Goal: Check status: Check status

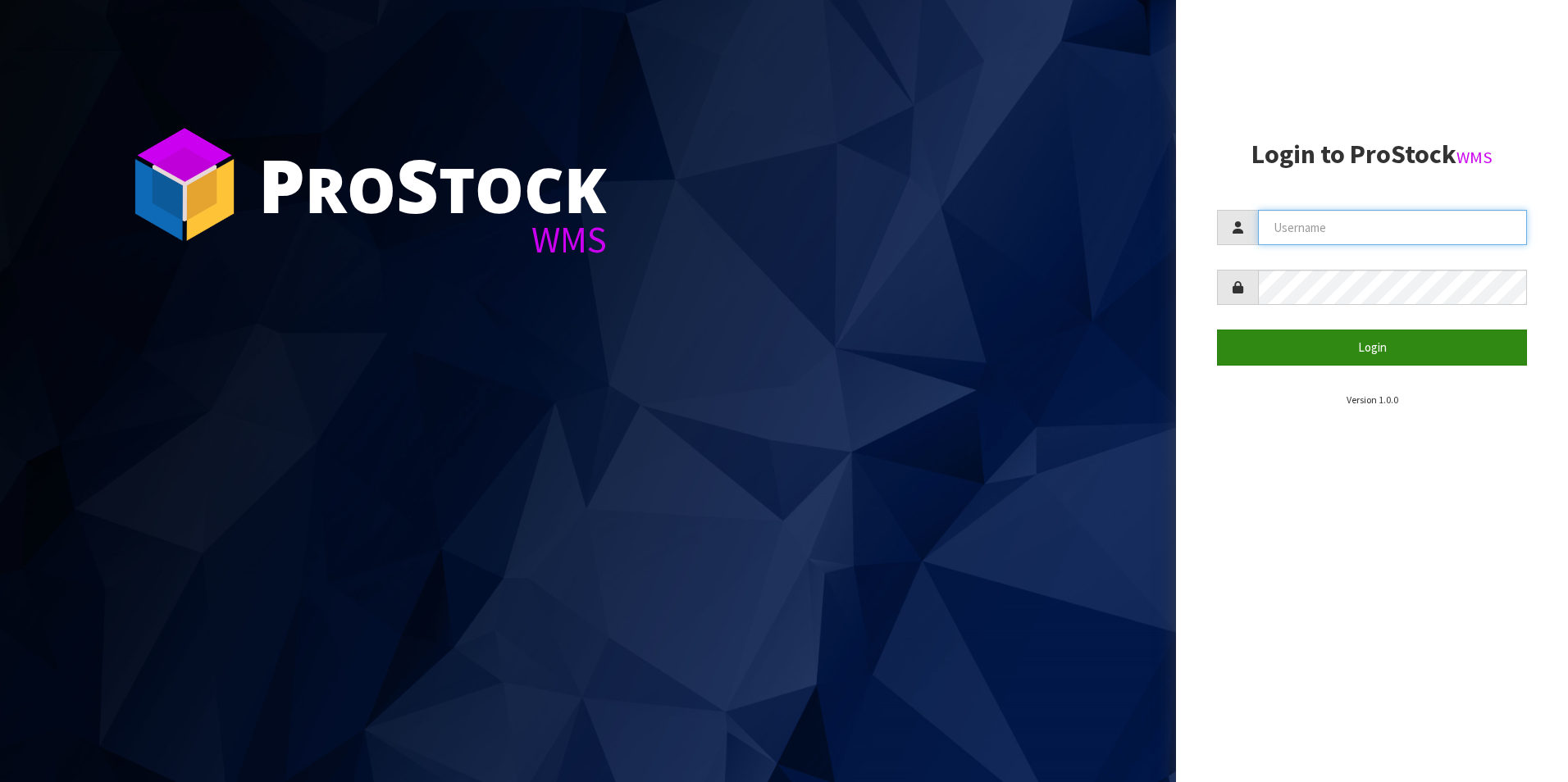
type input "NEOGEN"
click at [1359, 351] on button "Login" at bounding box center [1372, 347] width 310 height 36
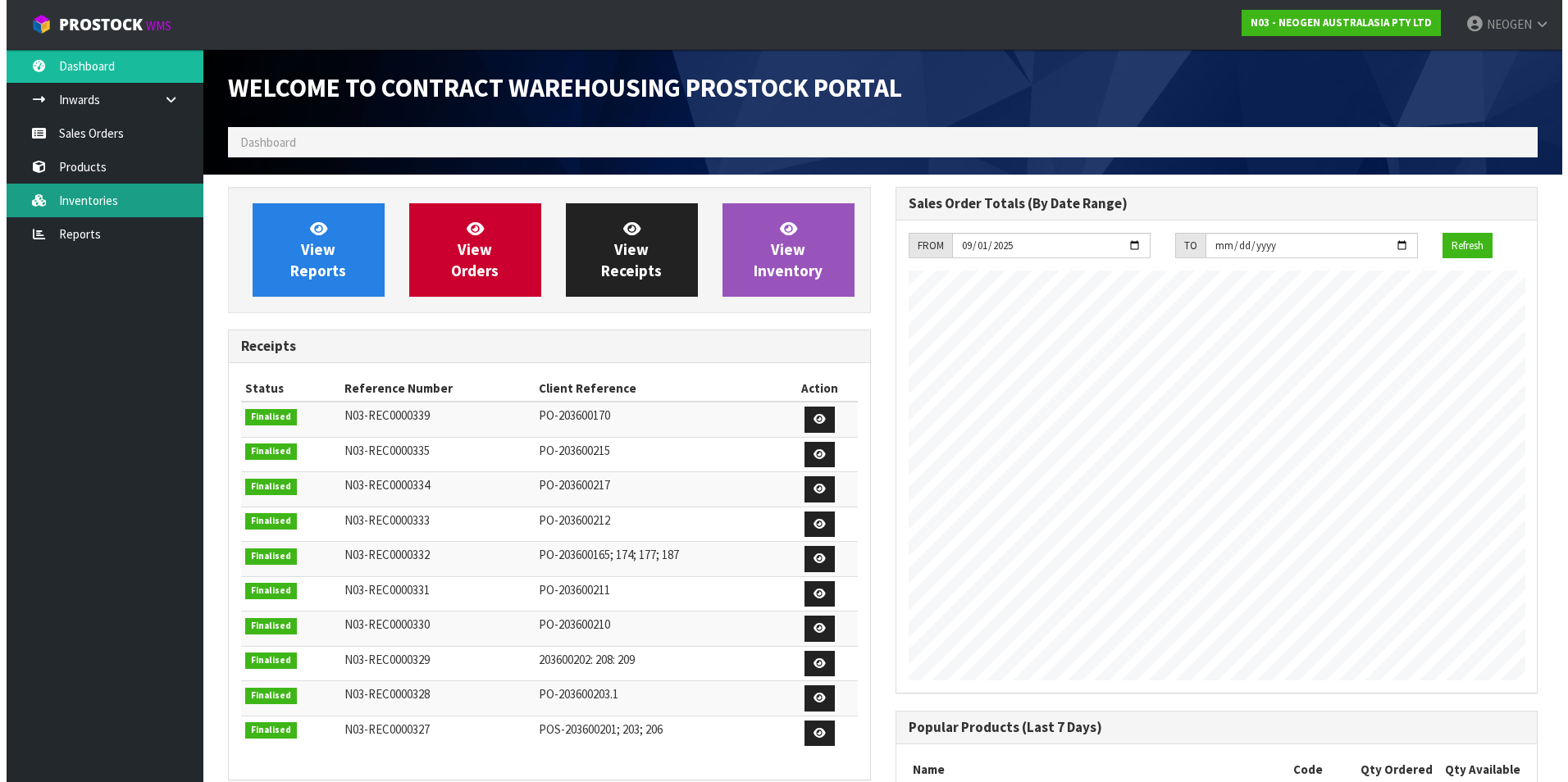
scroll to position [910, 666]
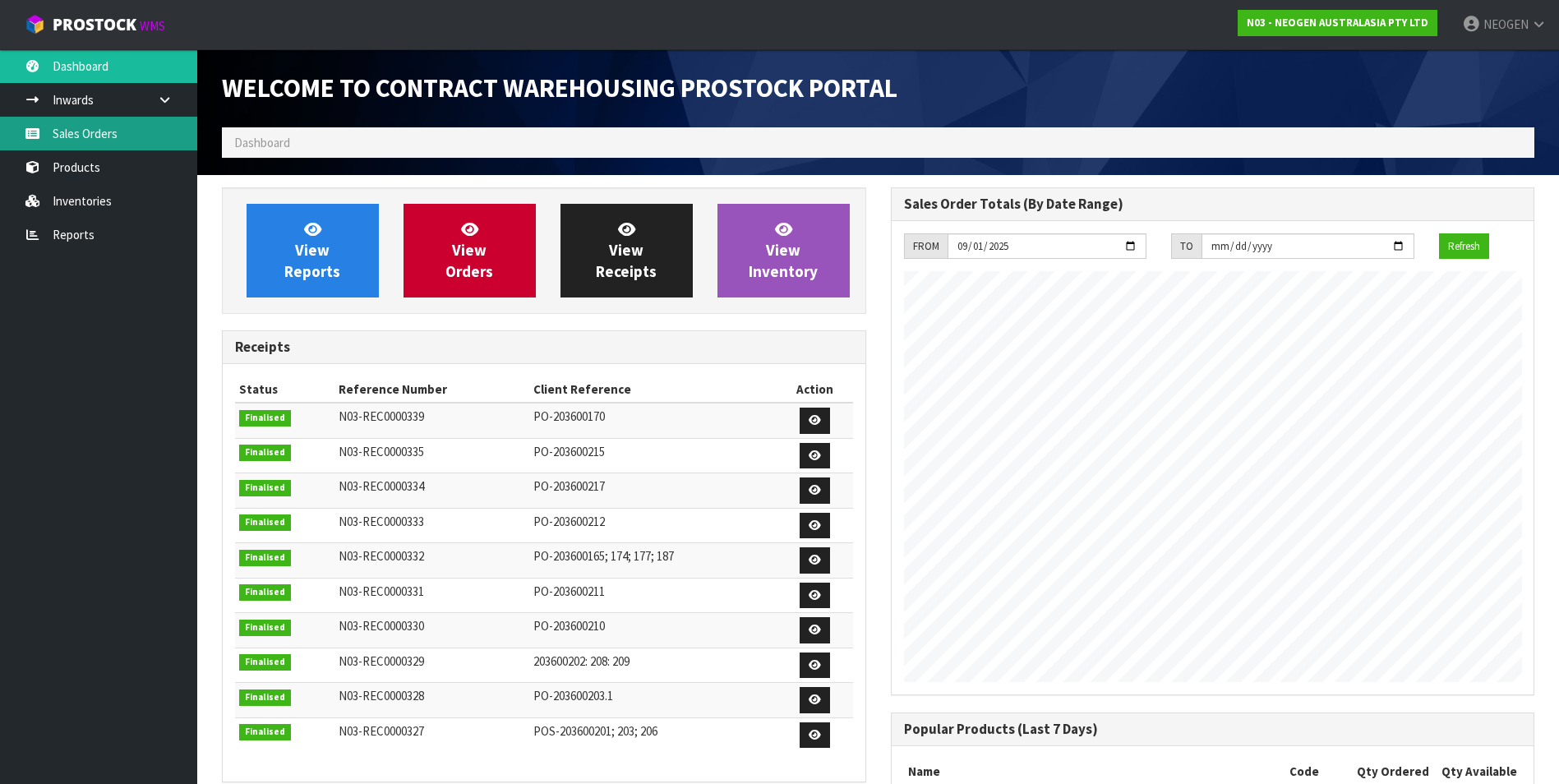
click at [89, 137] on link "Sales Orders" at bounding box center [99, 133] width 197 height 34
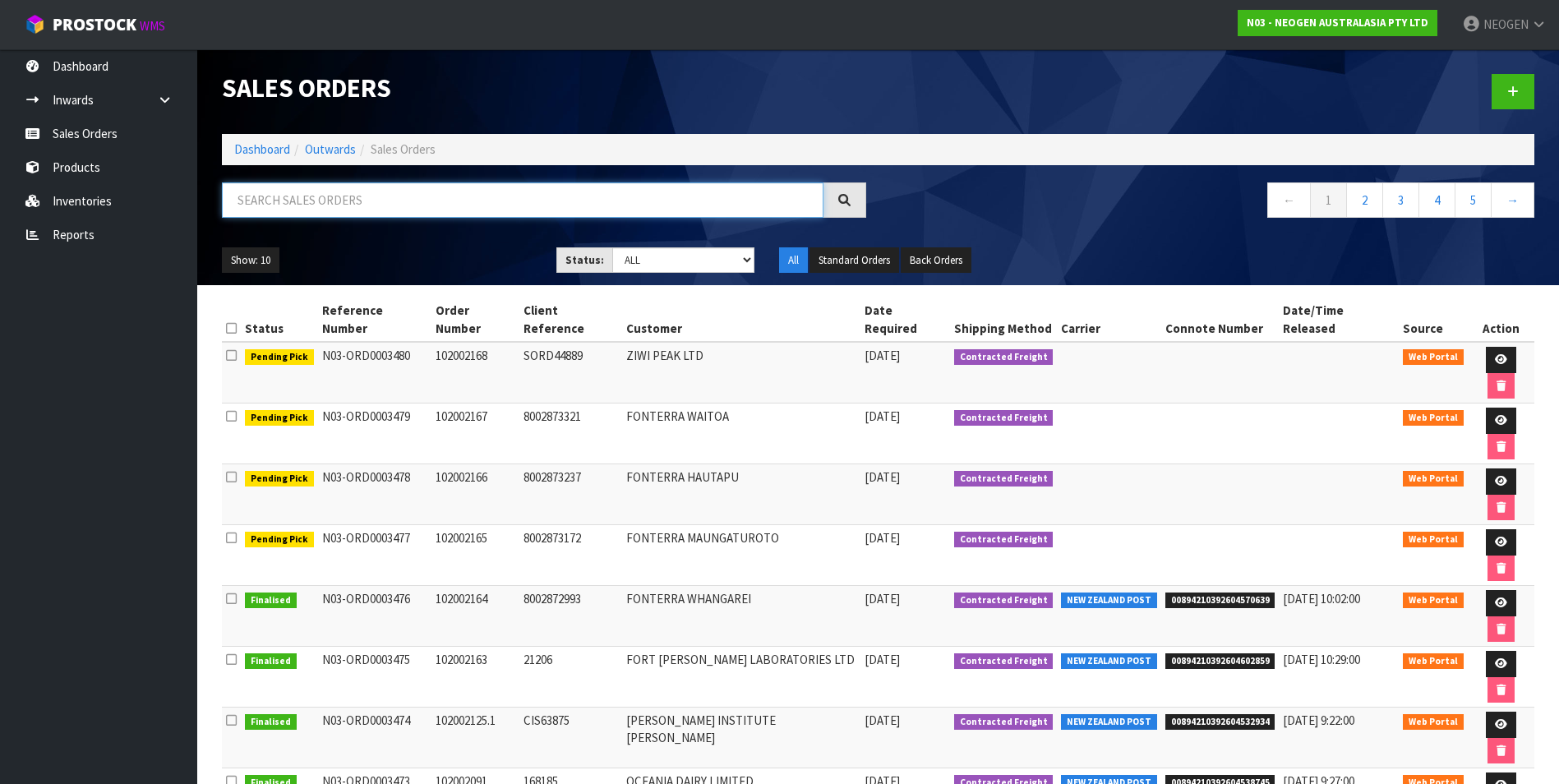
click at [270, 197] on input "text" at bounding box center [523, 200] width 601 height 36
paste input "102002091"
type input "102002091"
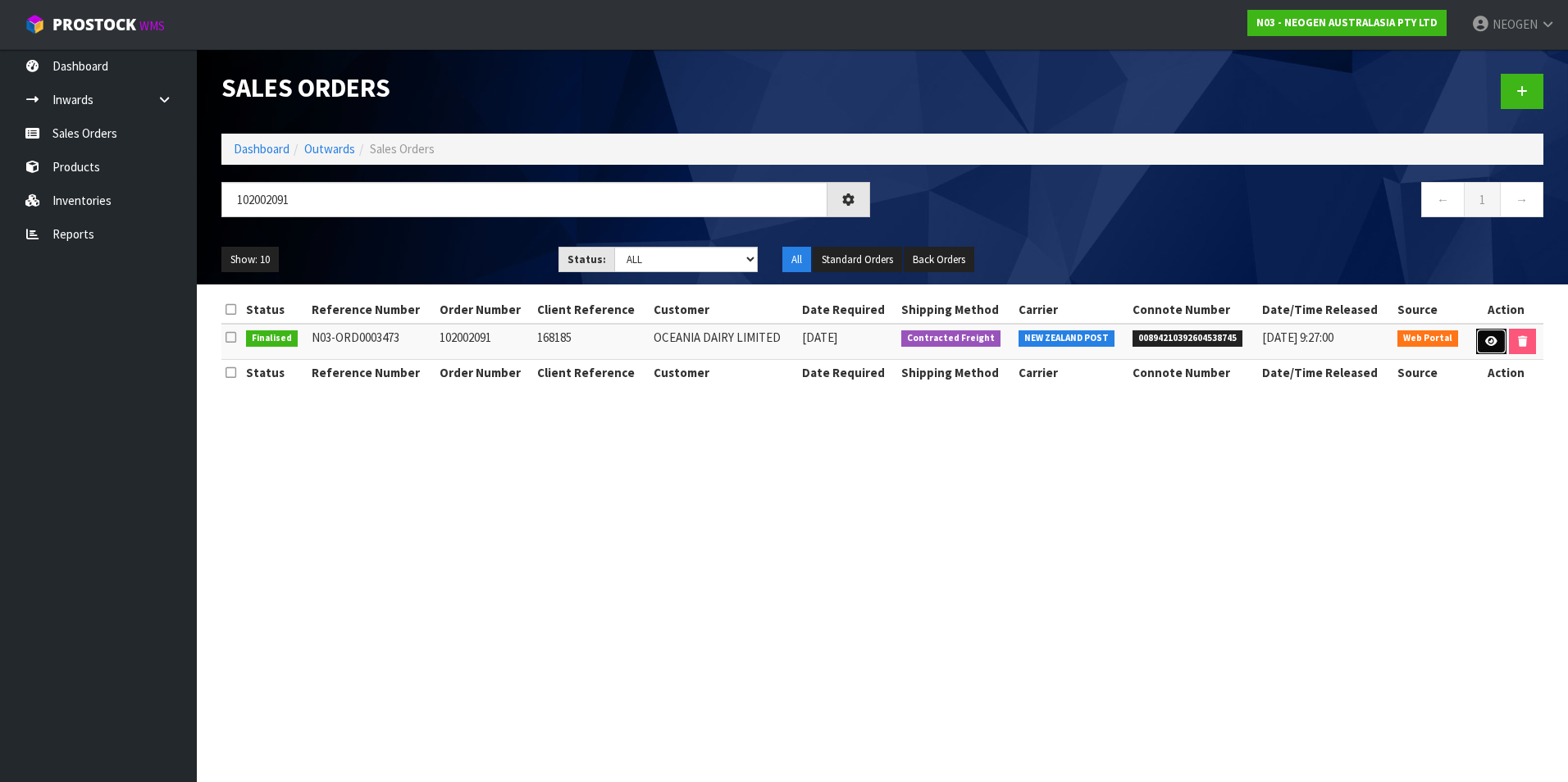
click at [1489, 337] on icon at bounding box center [1491, 342] width 12 height 11
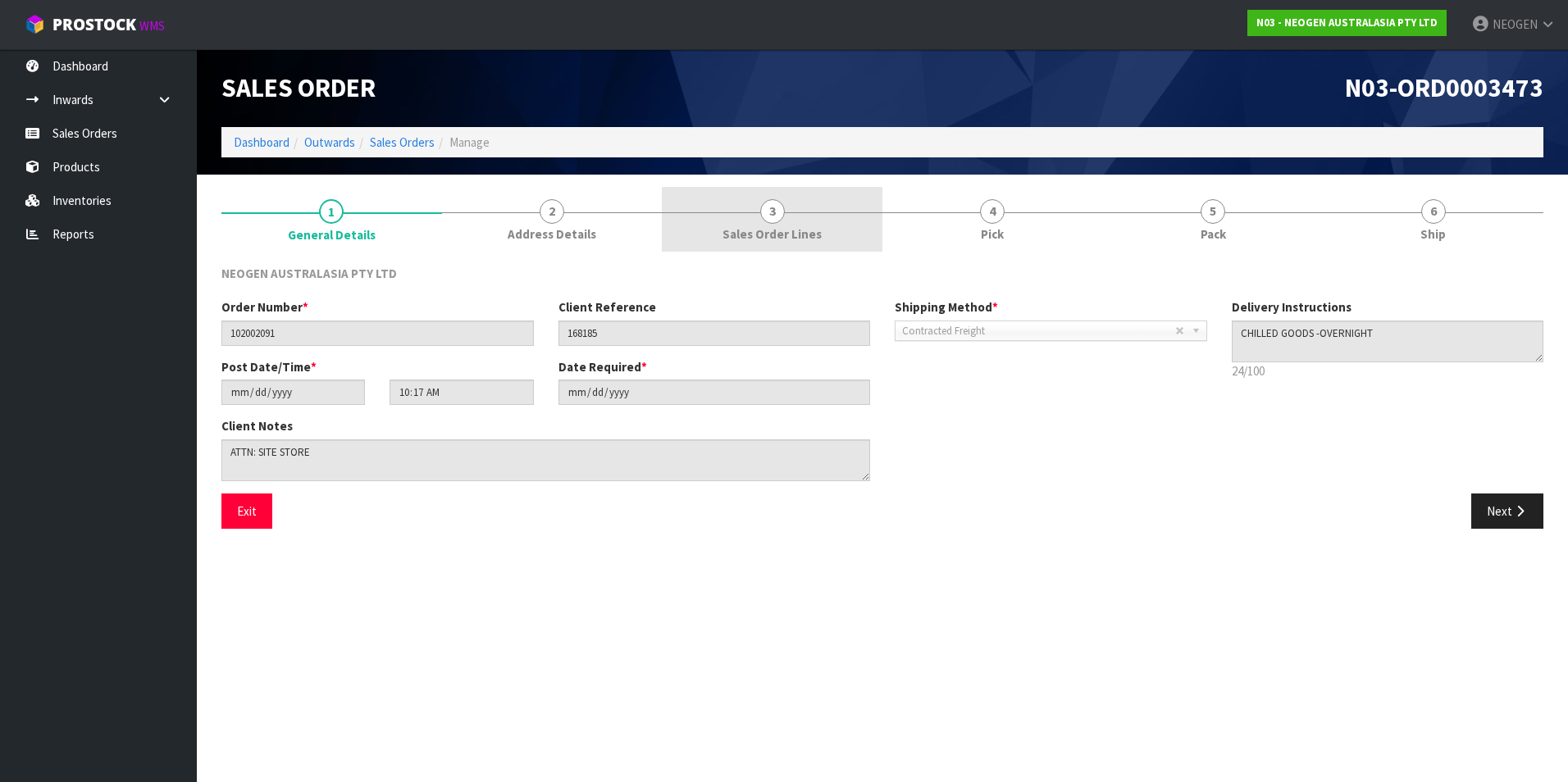
click at [770, 209] on span "3" at bounding box center [772, 211] width 25 height 25
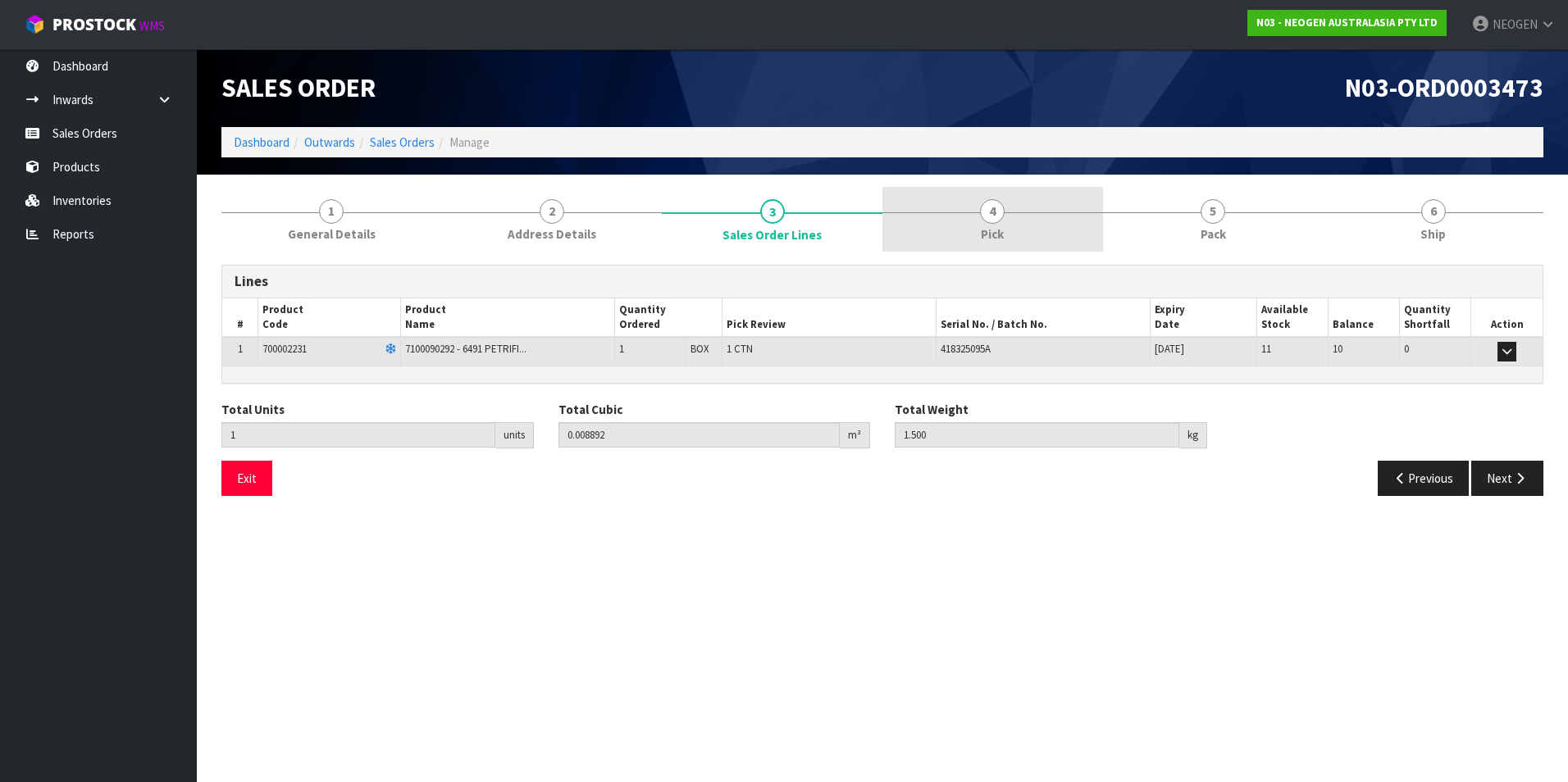
click at [1000, 214] on span "4" at bounding box center [992, 211] width 25 height 25
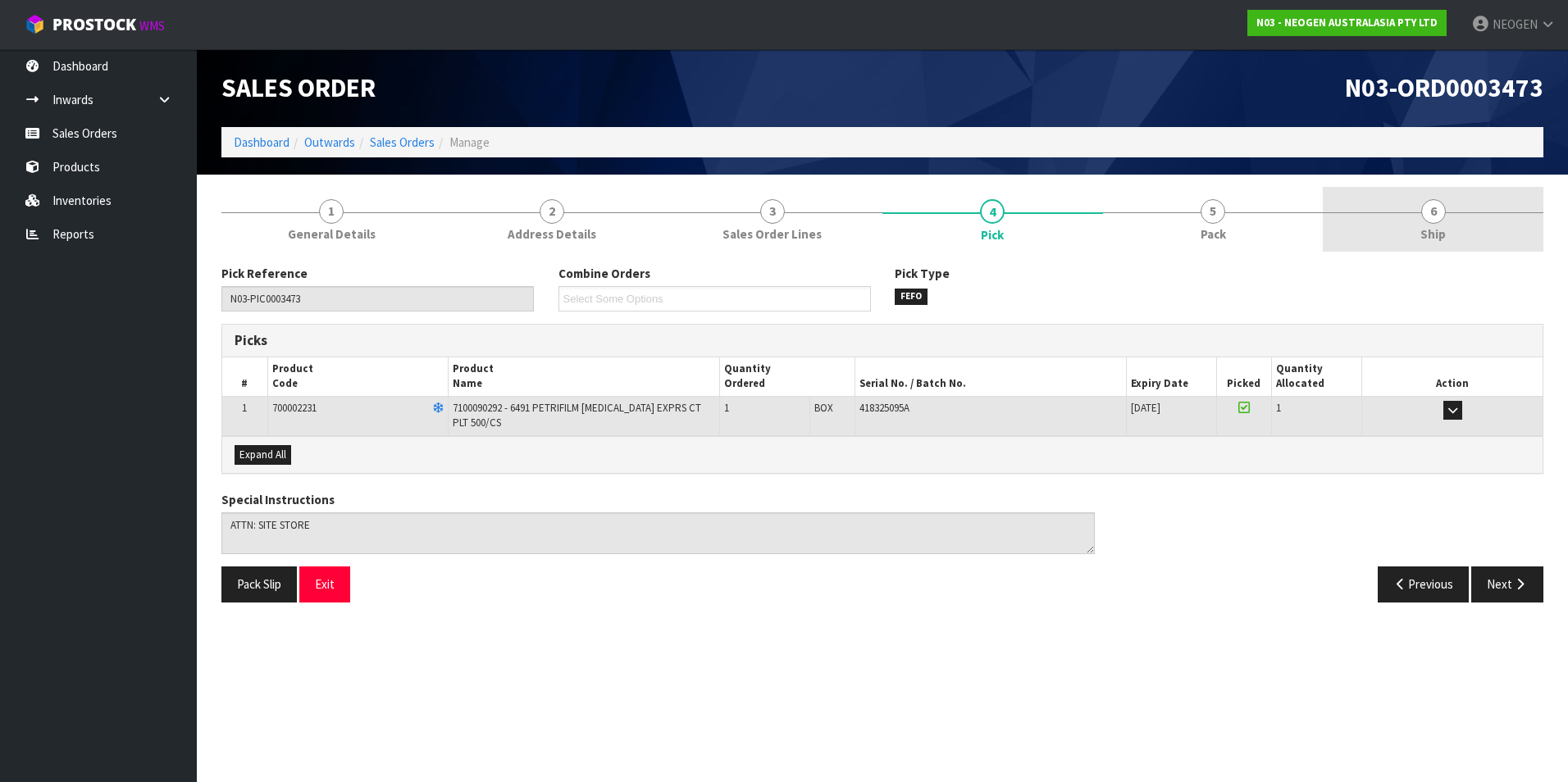
click at [1434, 223] on link "6 Ship" at bounding box center [1433, 219] width 221 height 65
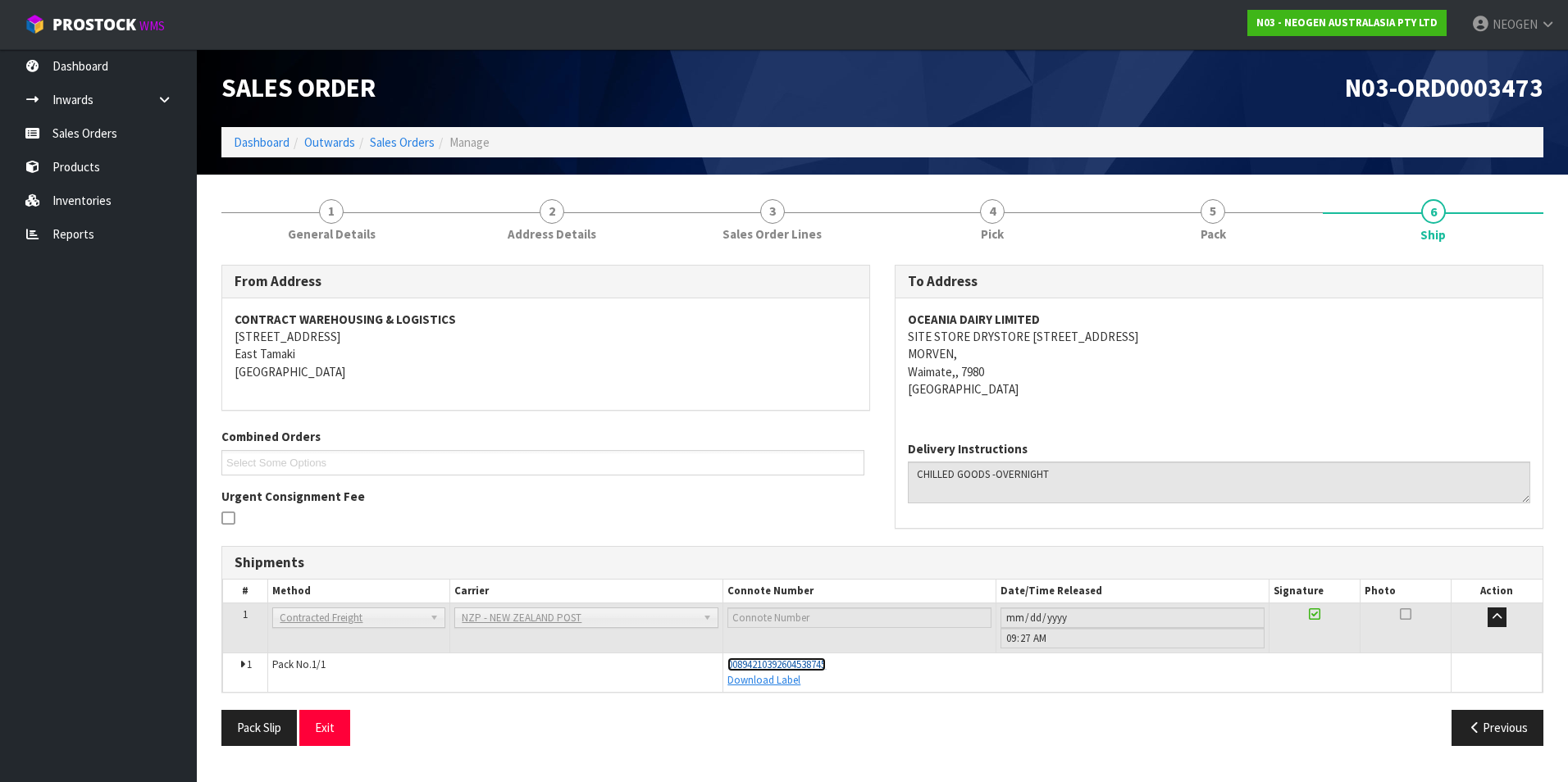
click at [768, 666] on span "00894210392604538745" at bounding box center [777, 664] width 98 height 14
